Goal: Task Accomplishment & Management: Use online tool/utility

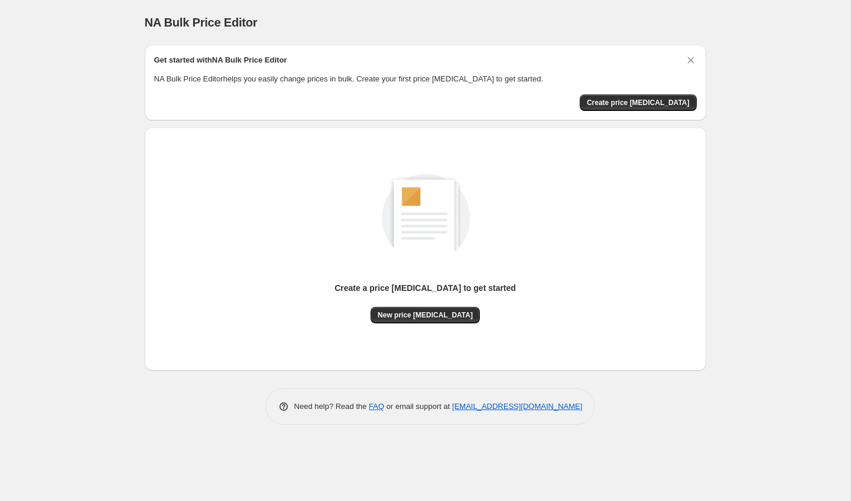
click at [443, 177] on img at bounding box center [425, 215] width 133 height 133
